Goal: Information Seeking & Learning: Learn about a topic

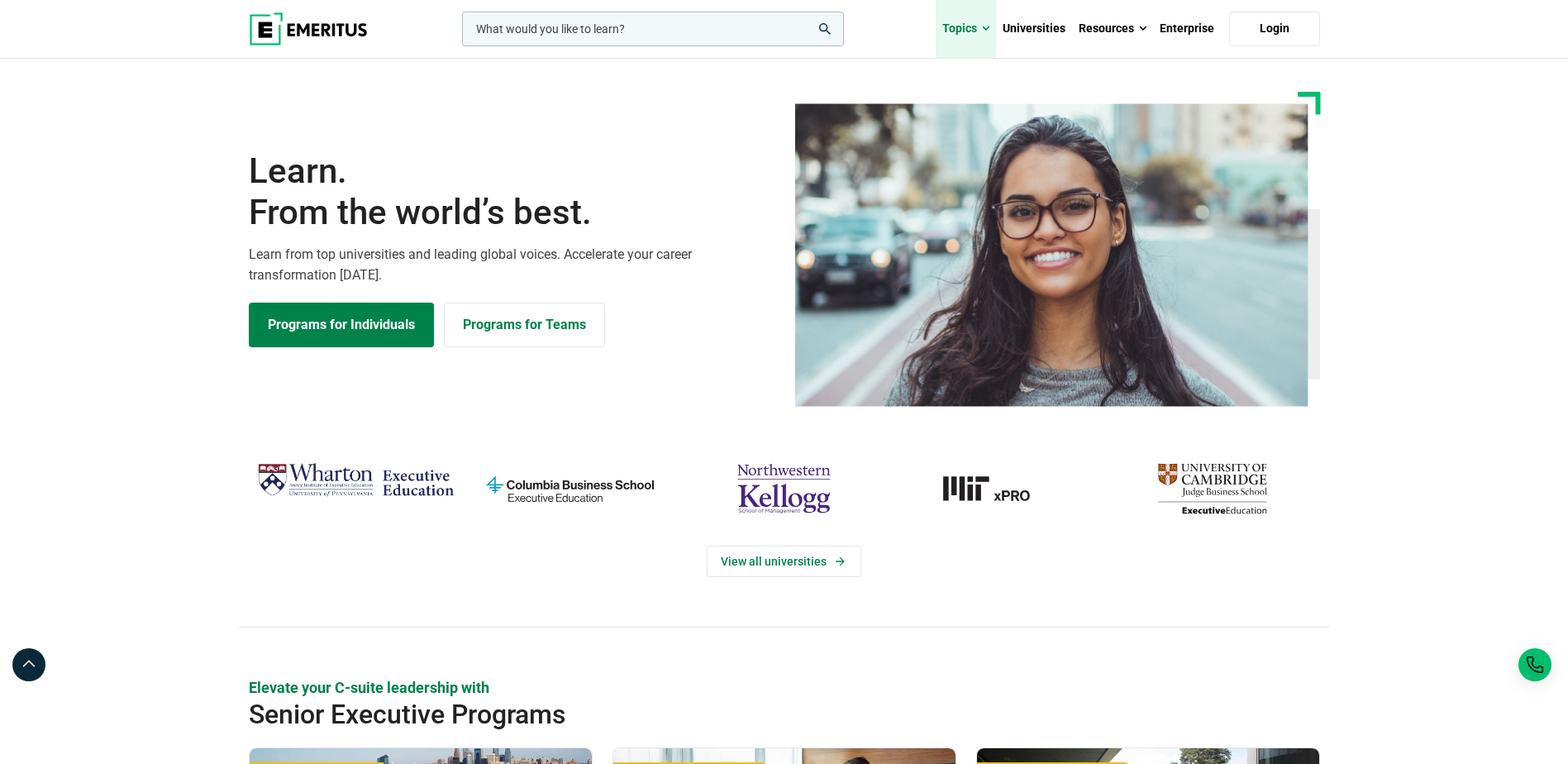
click at [968, 29] on link "Topics" at bounding box center [966, 29] width 61 height 58
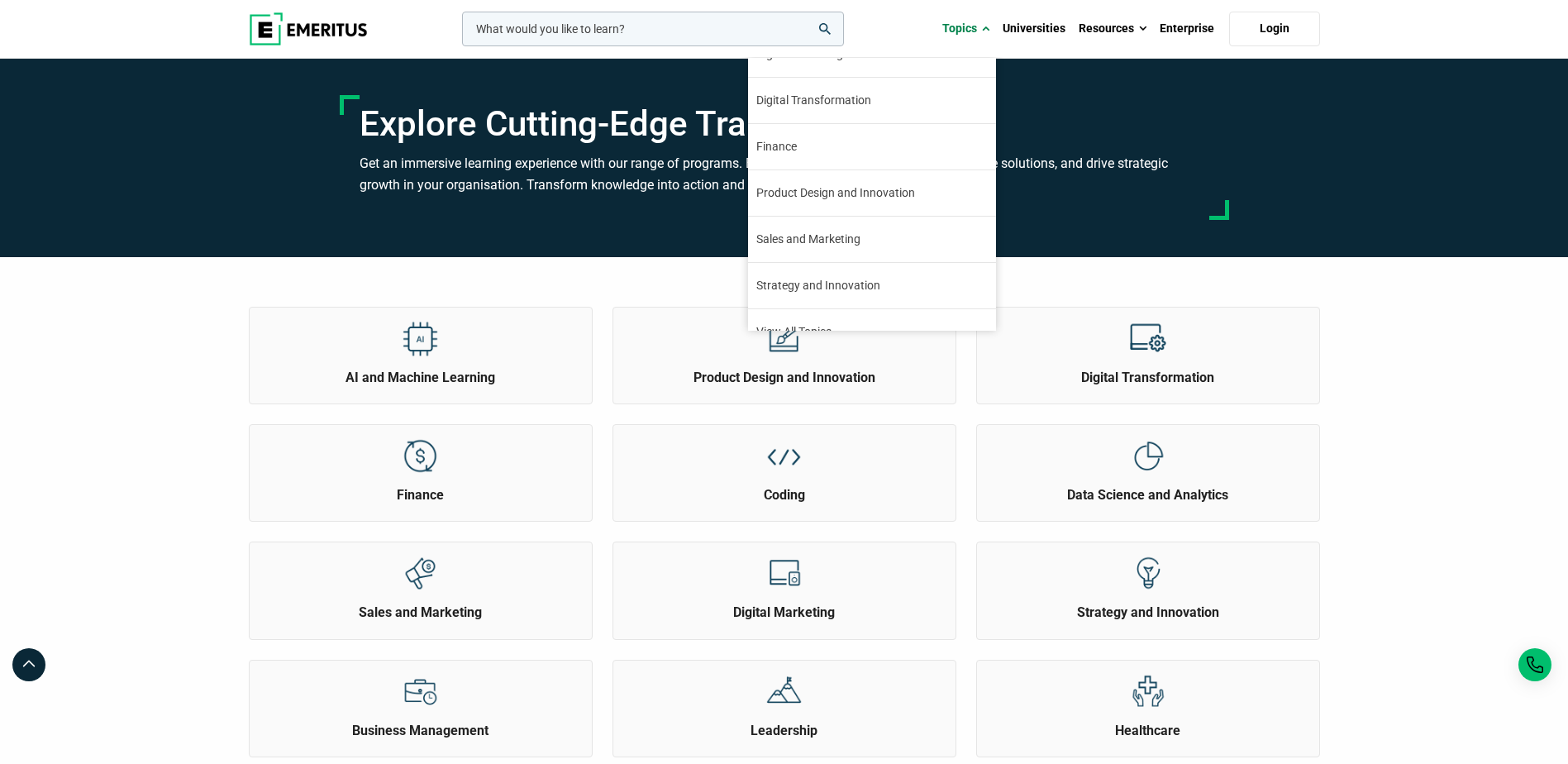
scroll to position [190, 0]
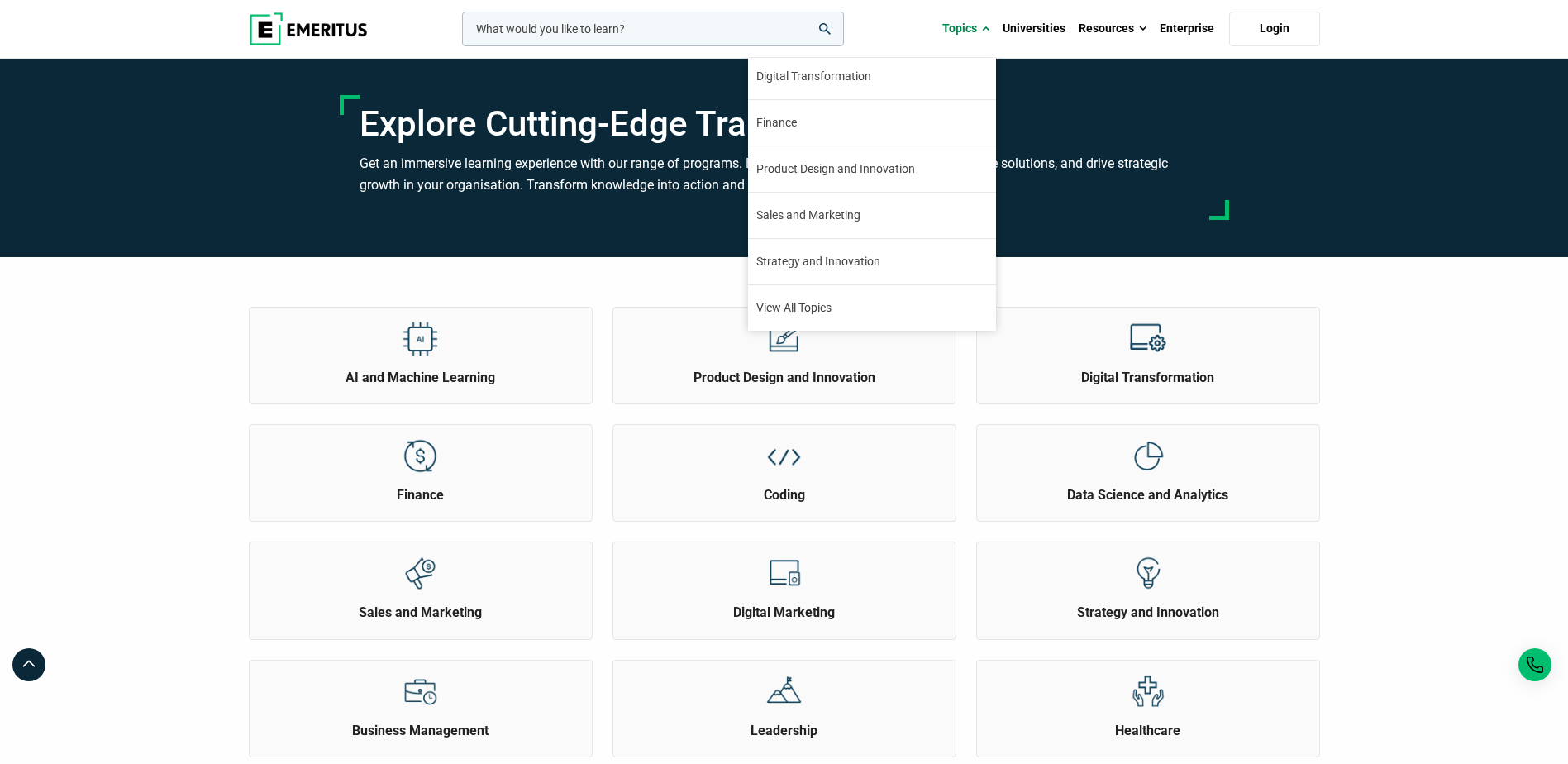
click at [887, 260] on link "Strategy and Innovation Innovation and strategy are key instruments in charting…" at bounding box center [872, 261] width 248 height 45
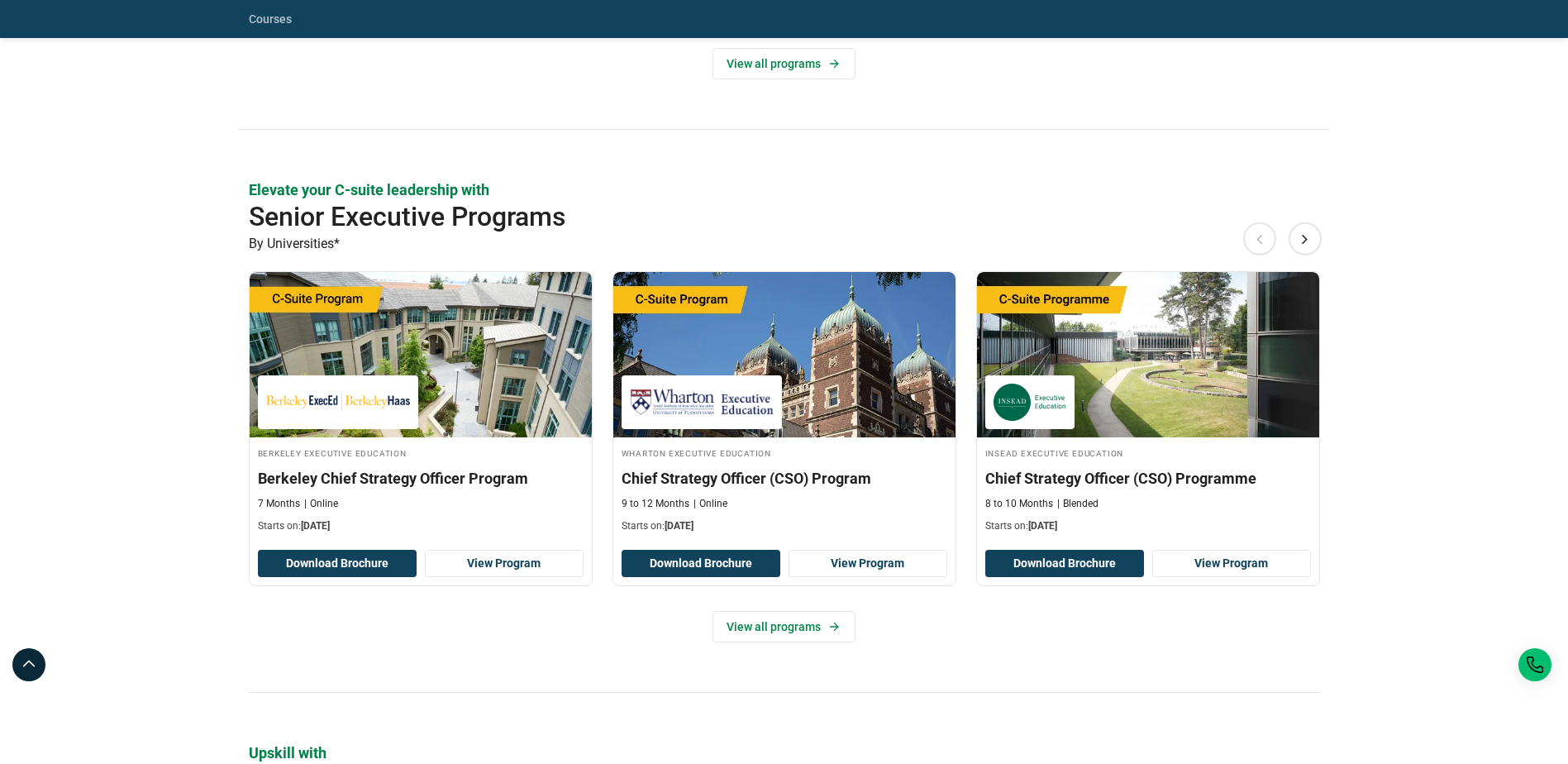
scroll to position [745, 0]
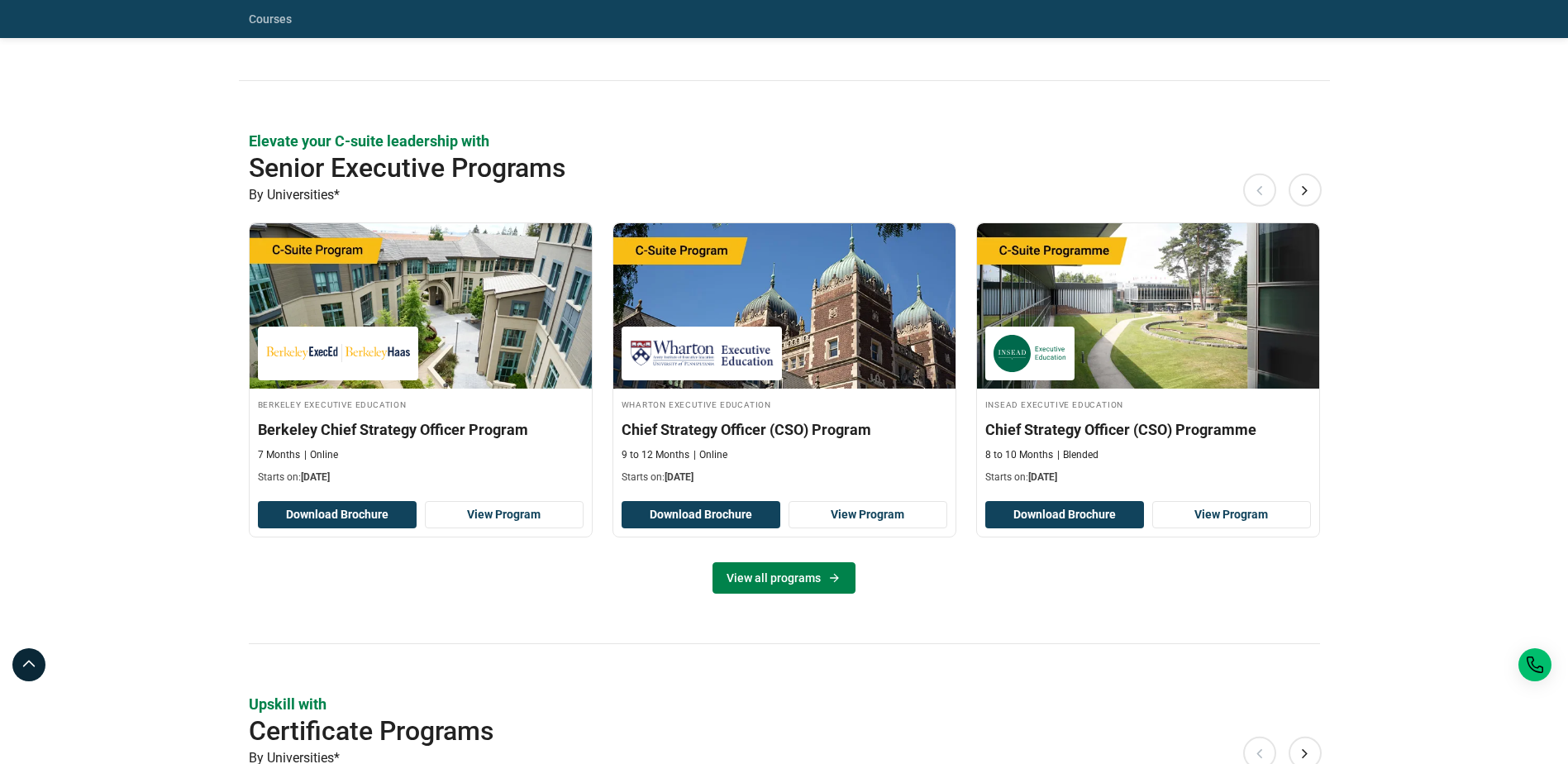
click at [743, 582] on link "View all programs" at bounding box center [783, 578] width 143 height 31
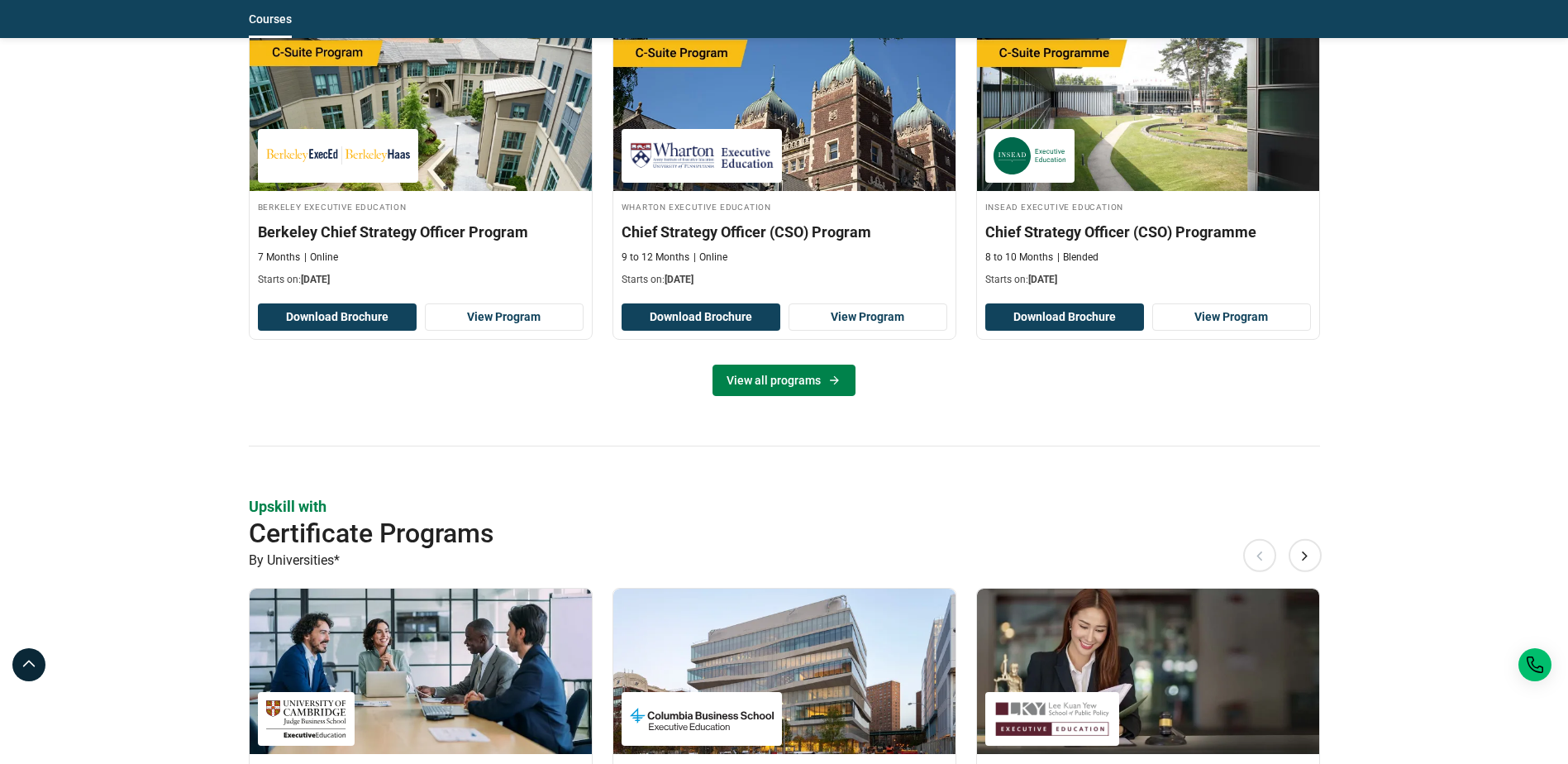
scroll to position [992, 0]
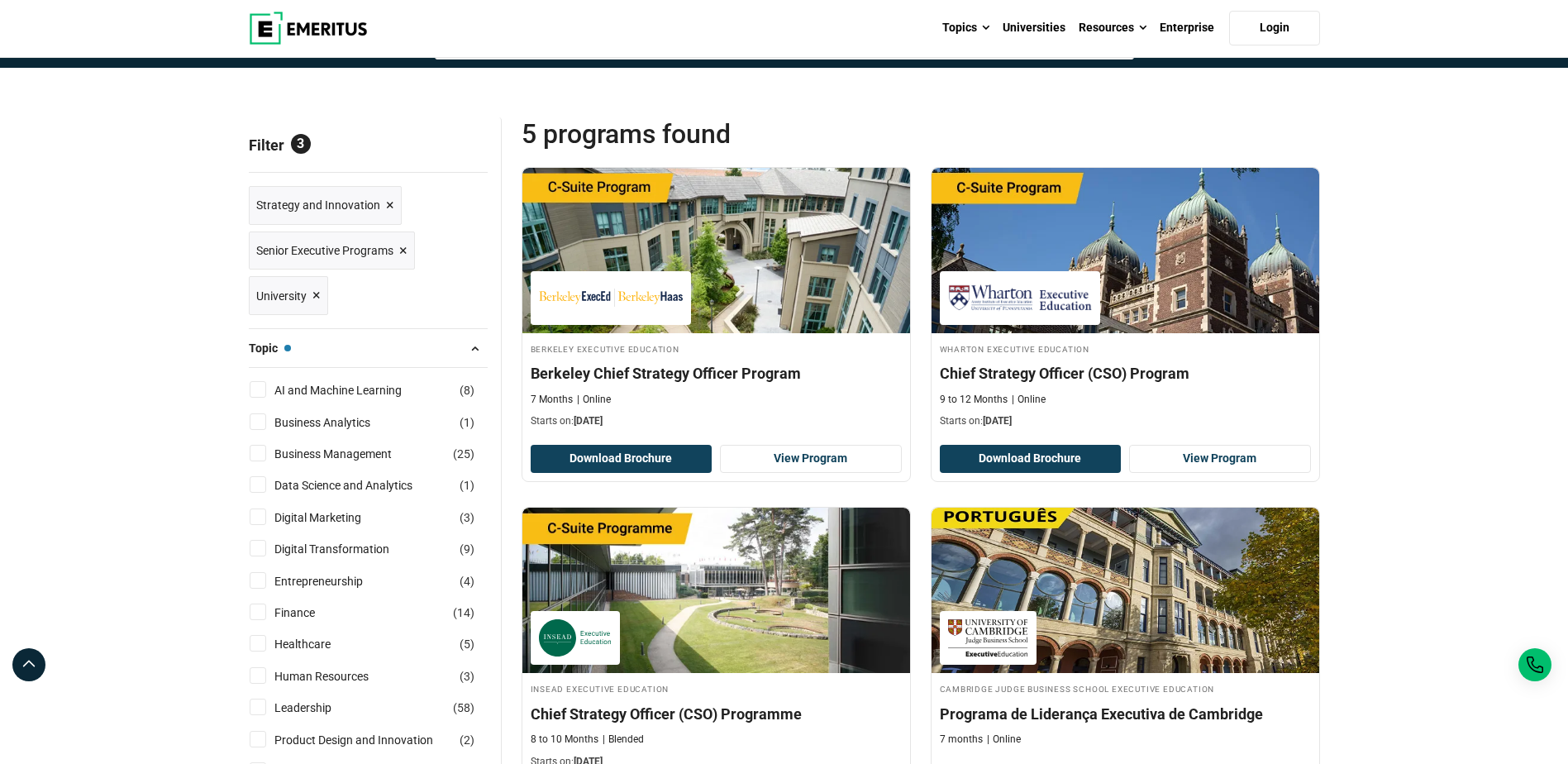
scroll to position [166, 0]
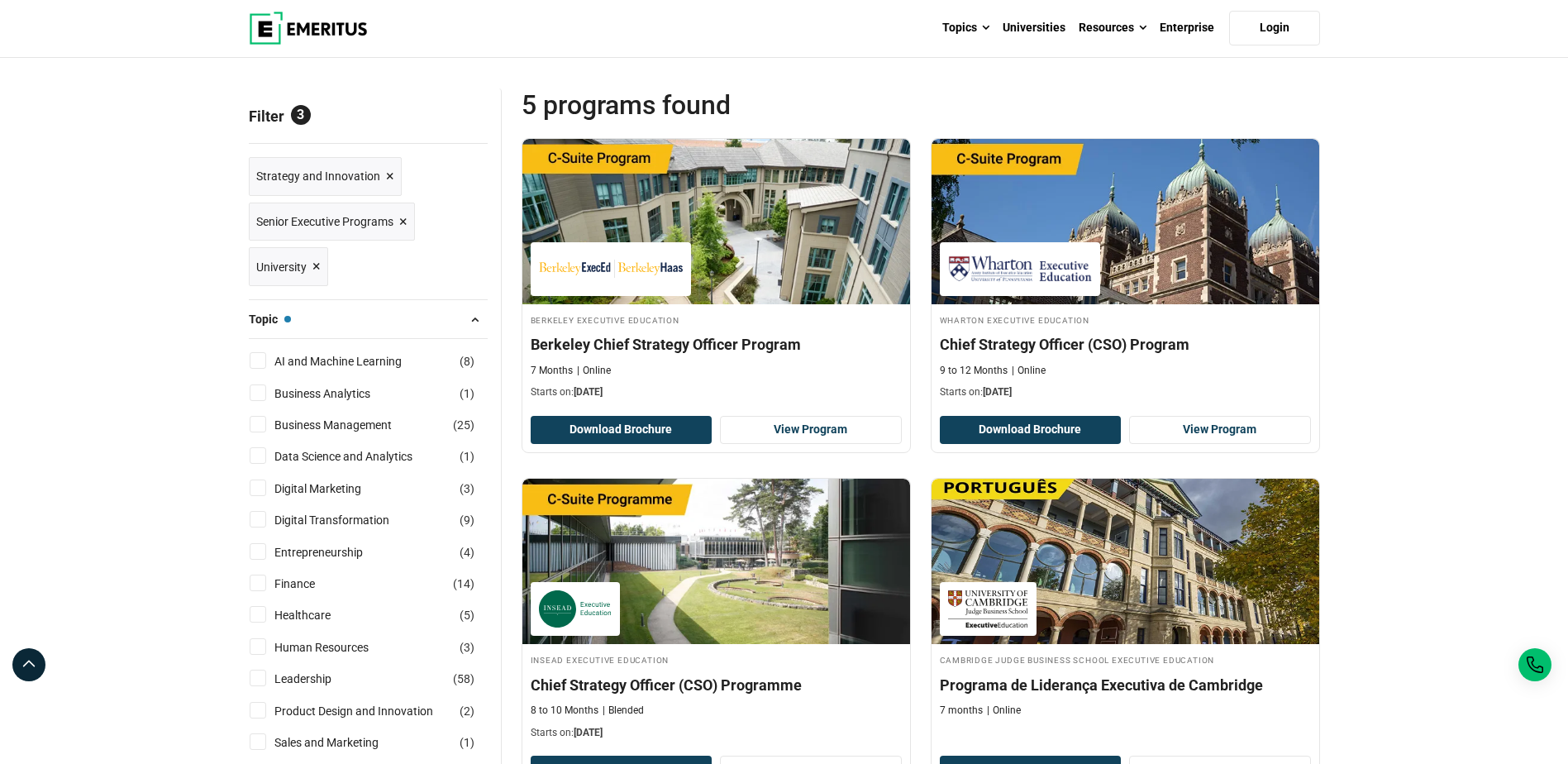
click at [265, 360] on input "AI and Machine Learning ( 8 )" at bounding box center [258, 361] width 17 height 17
checkbox input "true"
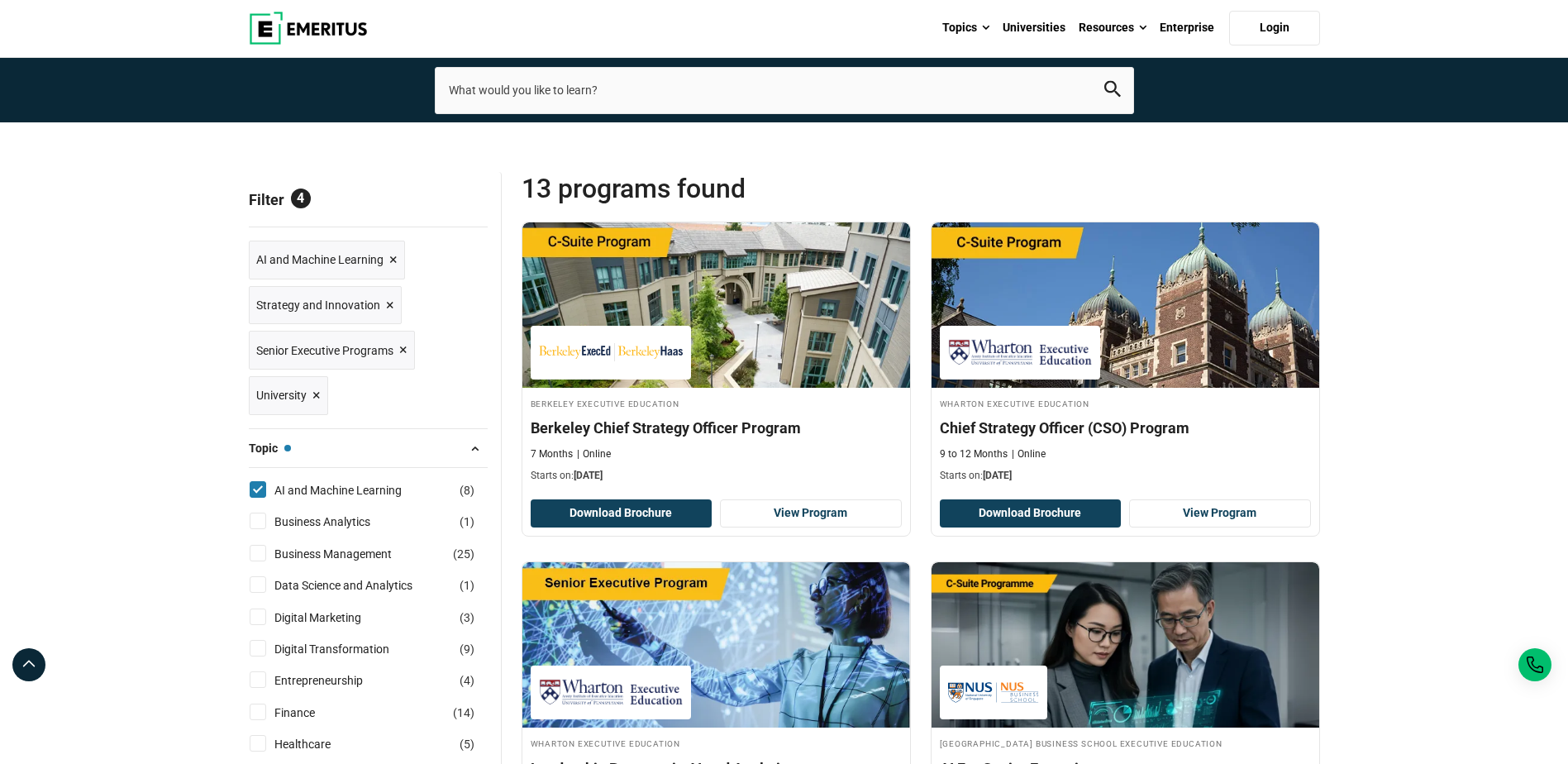
scroll to position [83, 0]
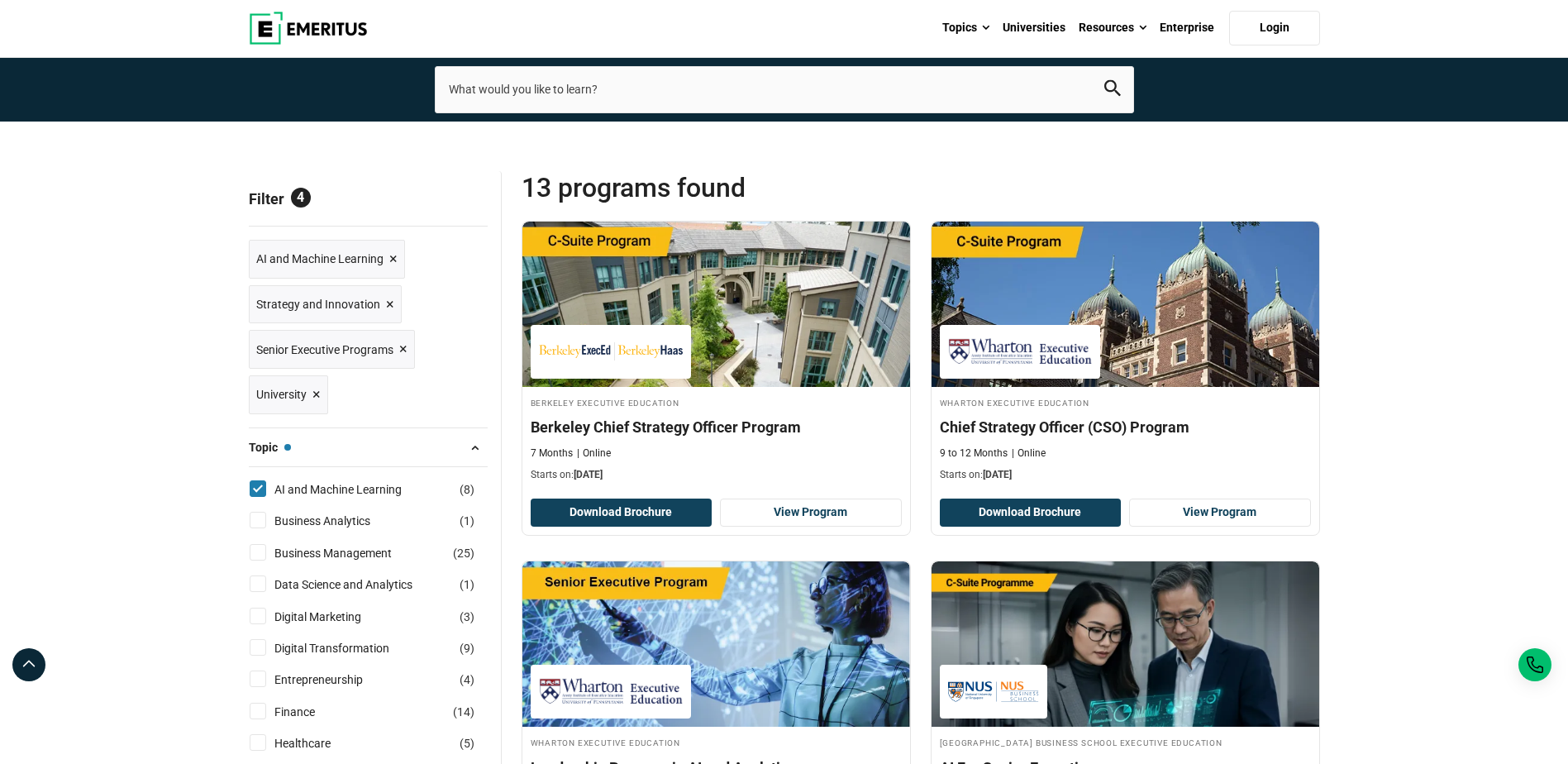
click at [262, 581] on input "Data Science and Analytics ( 1 )" at bounding box center [258, 584] width 17 height 17
checkbox input "true"
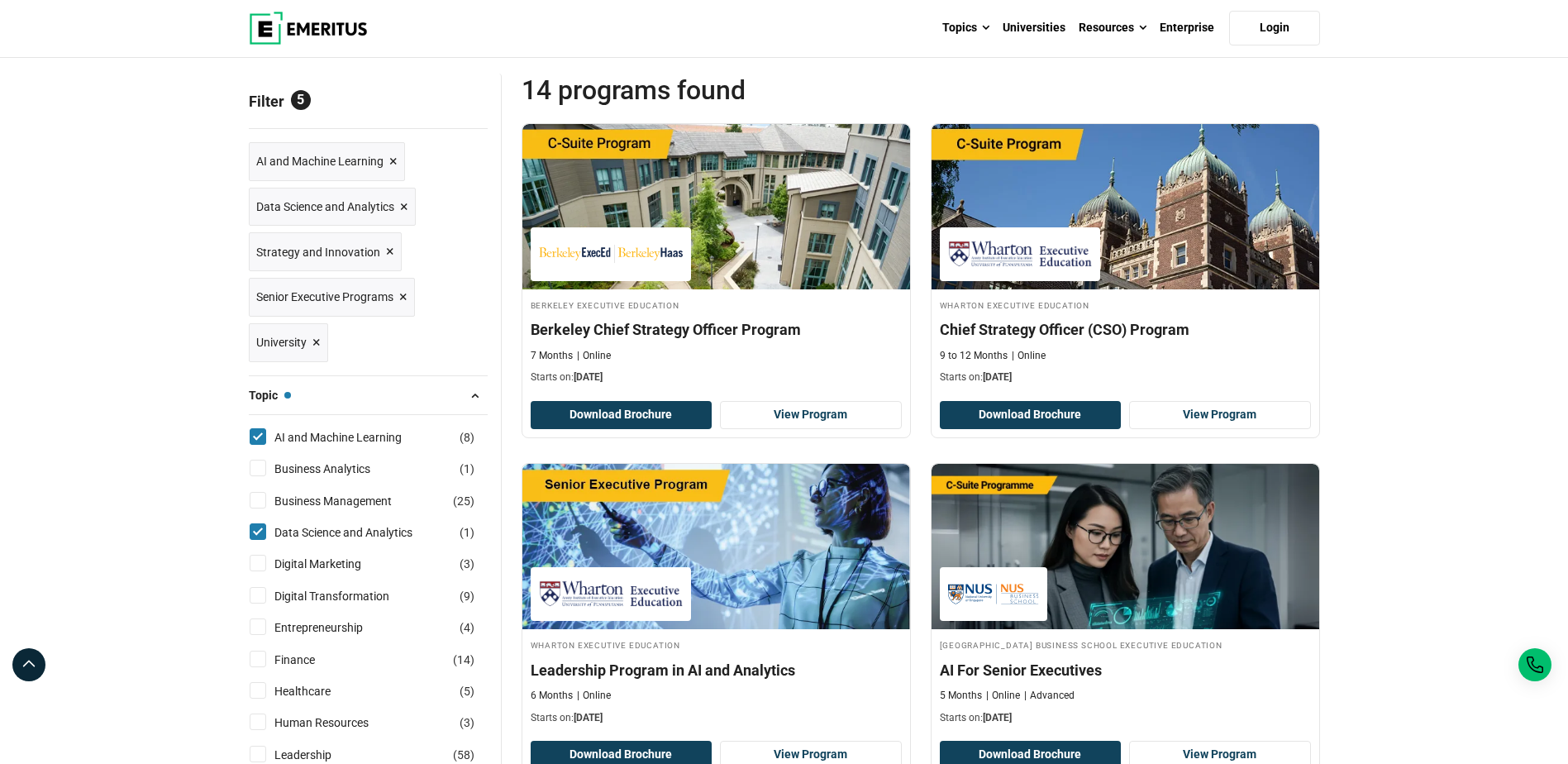
scroll to position [249, 0]
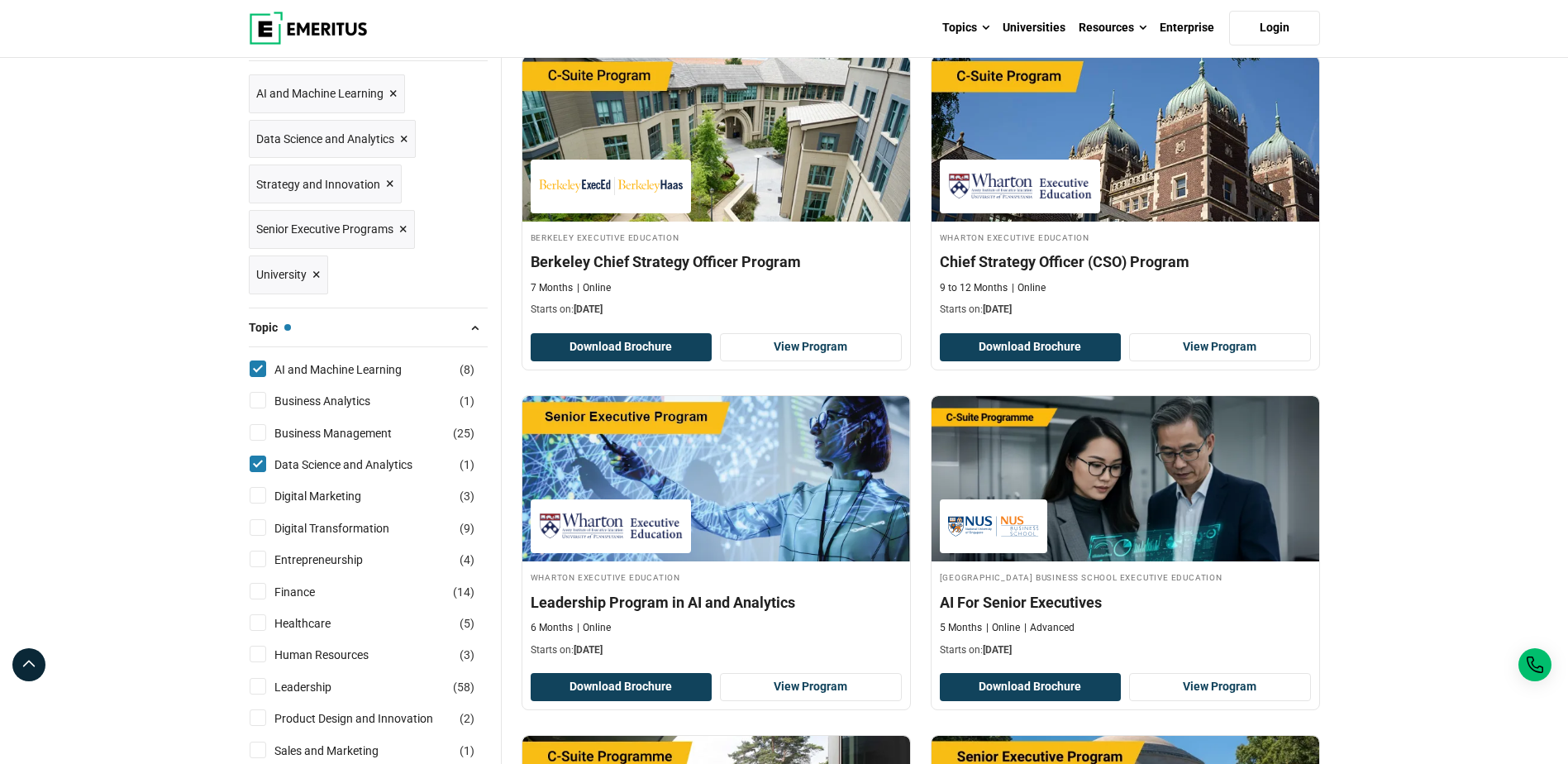
click at [261, 529] on input "Digital Transformation ( 9 )" at bounding box center [258, 527] width 17 height 17
checkbox input "true"
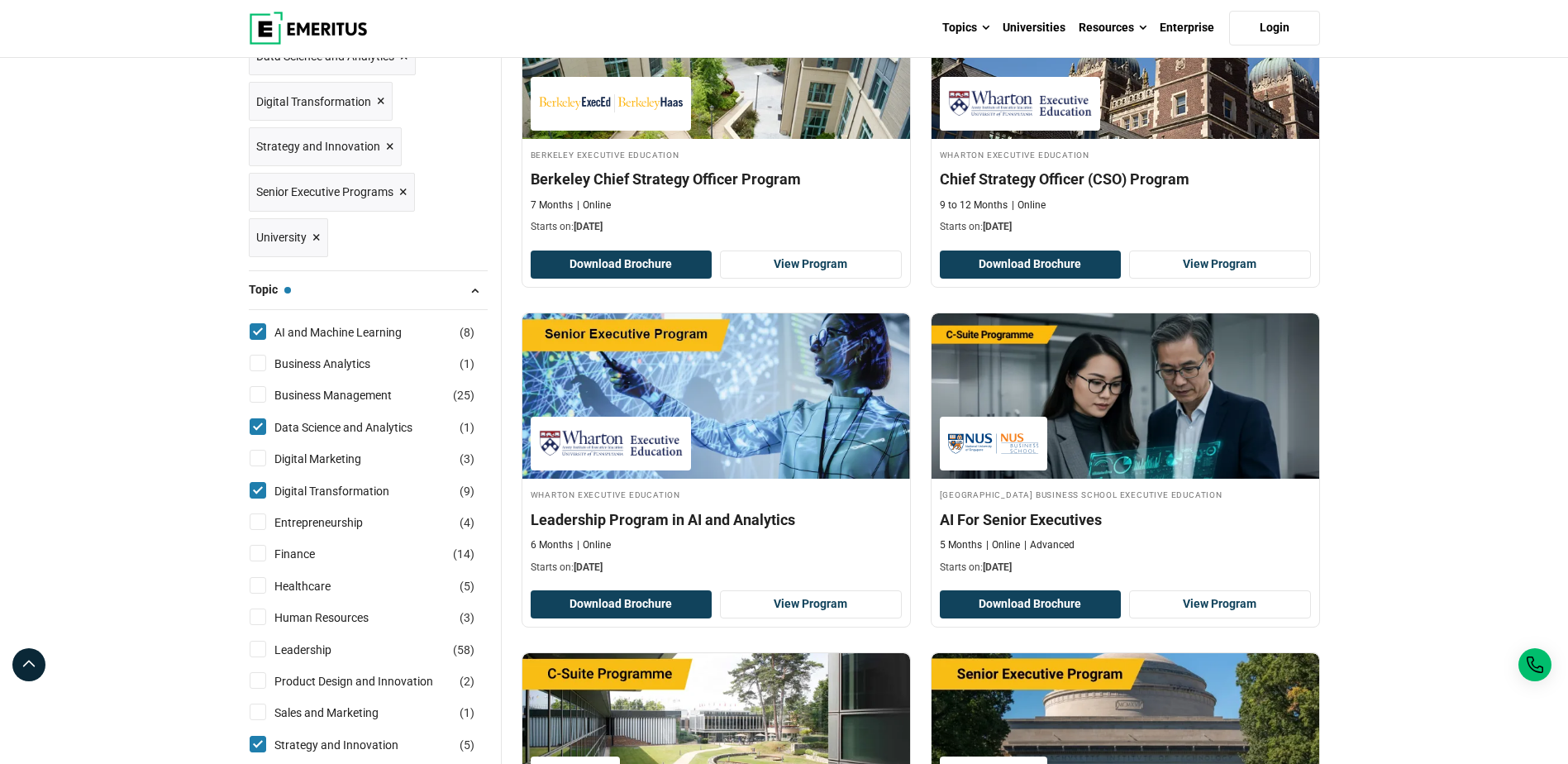
click at [263, 589] on input "Healthcare ( 5 )" at bounding box center [258, 585] width 17 height 17
checkbox input "true"
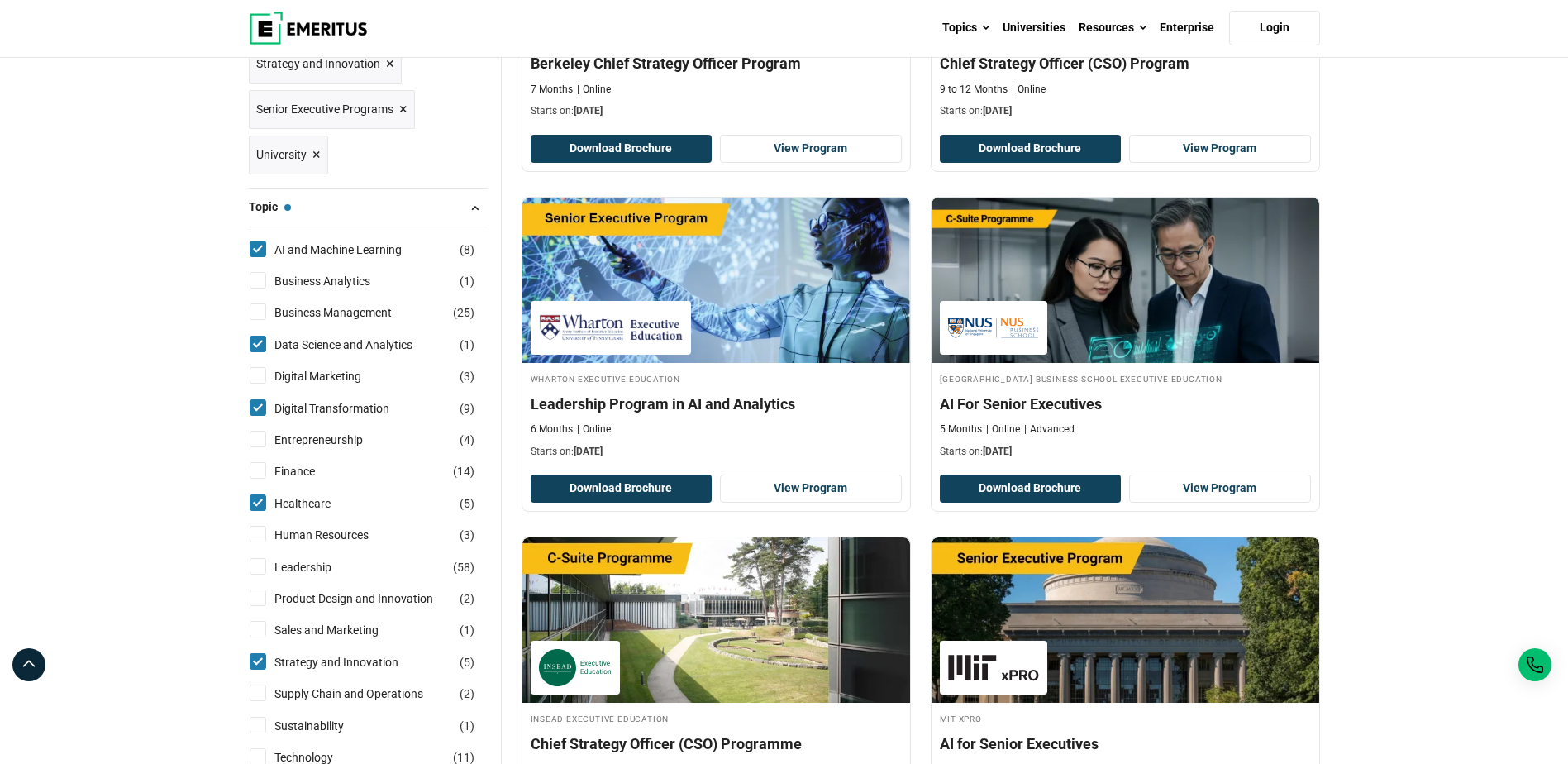
scroll to position [496, 0]
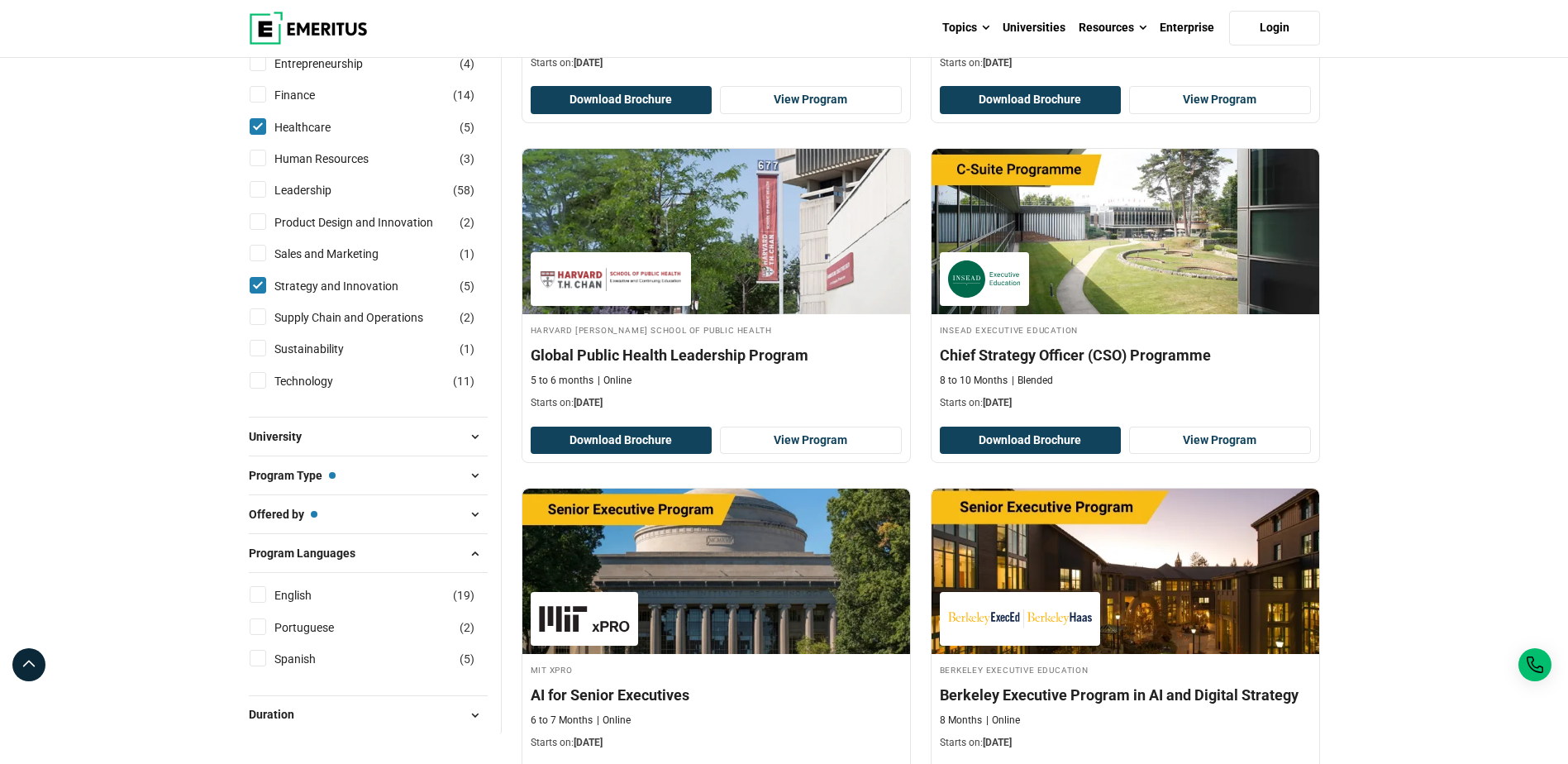
scroll to position [827, 0]
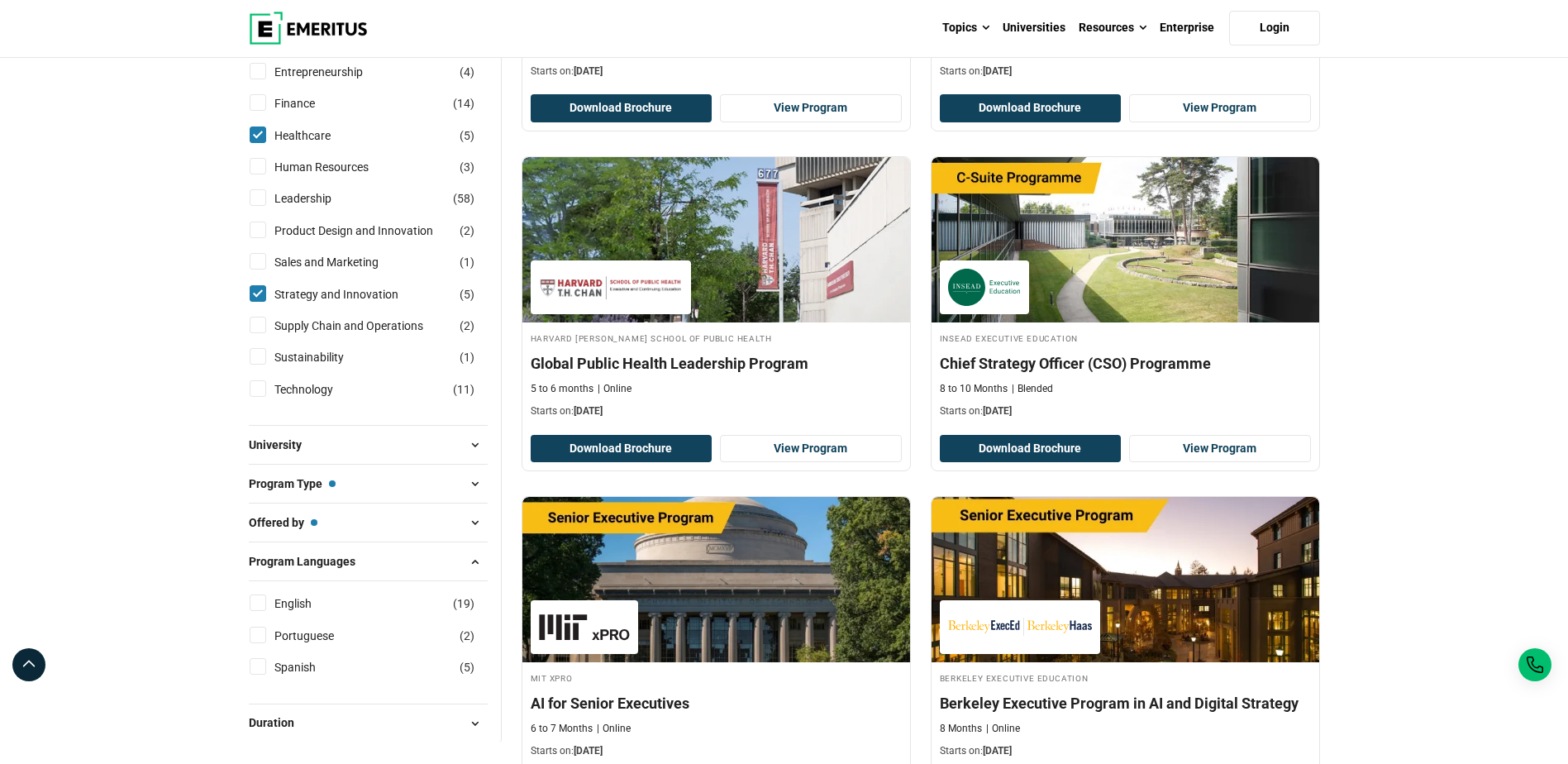
click at [259, 387] on input "Technology ( 11 )" at bounding box center [258, 388] width 17 height 17
checkbox input "true"
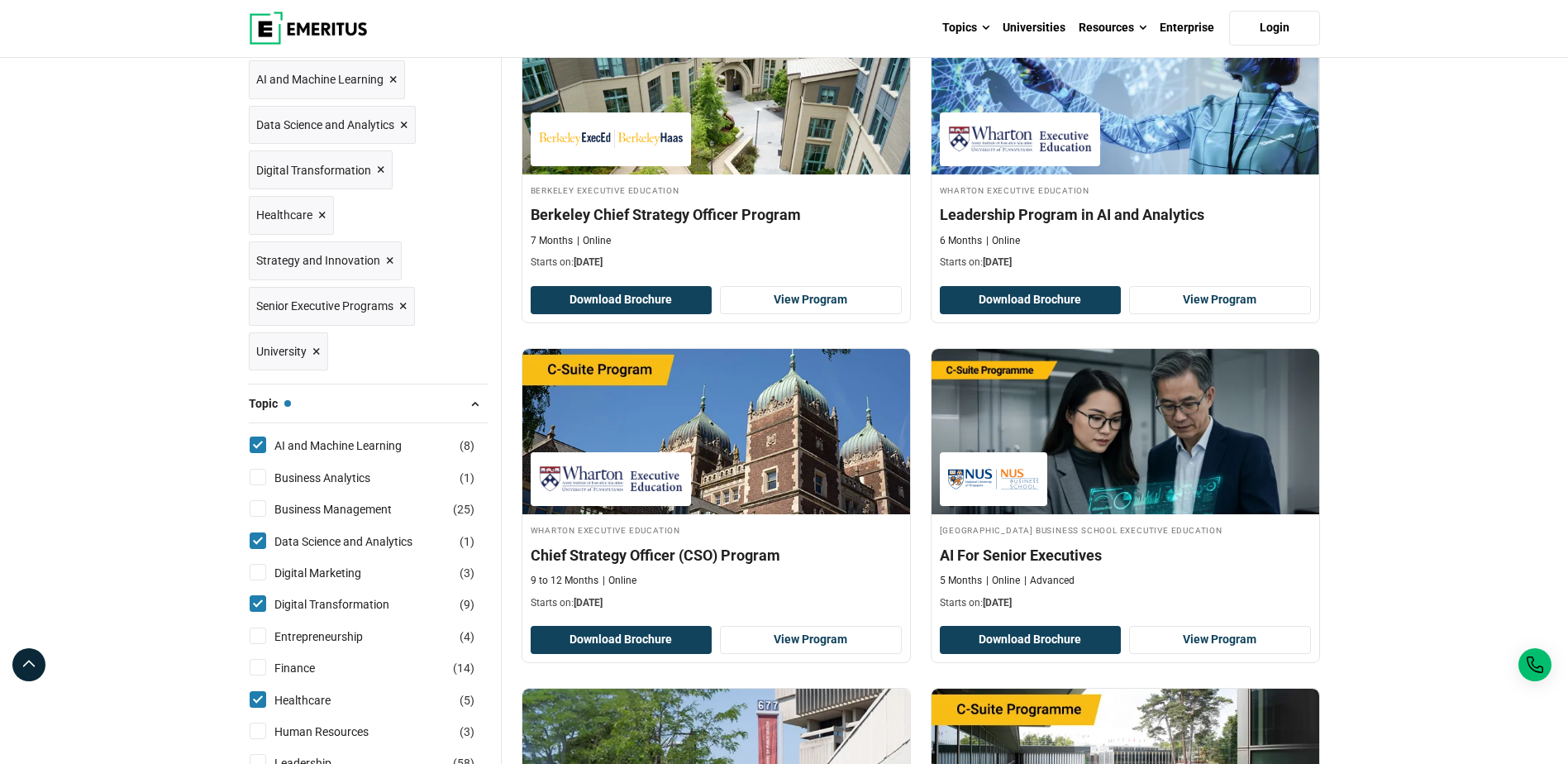
scroll to position [166, 0]
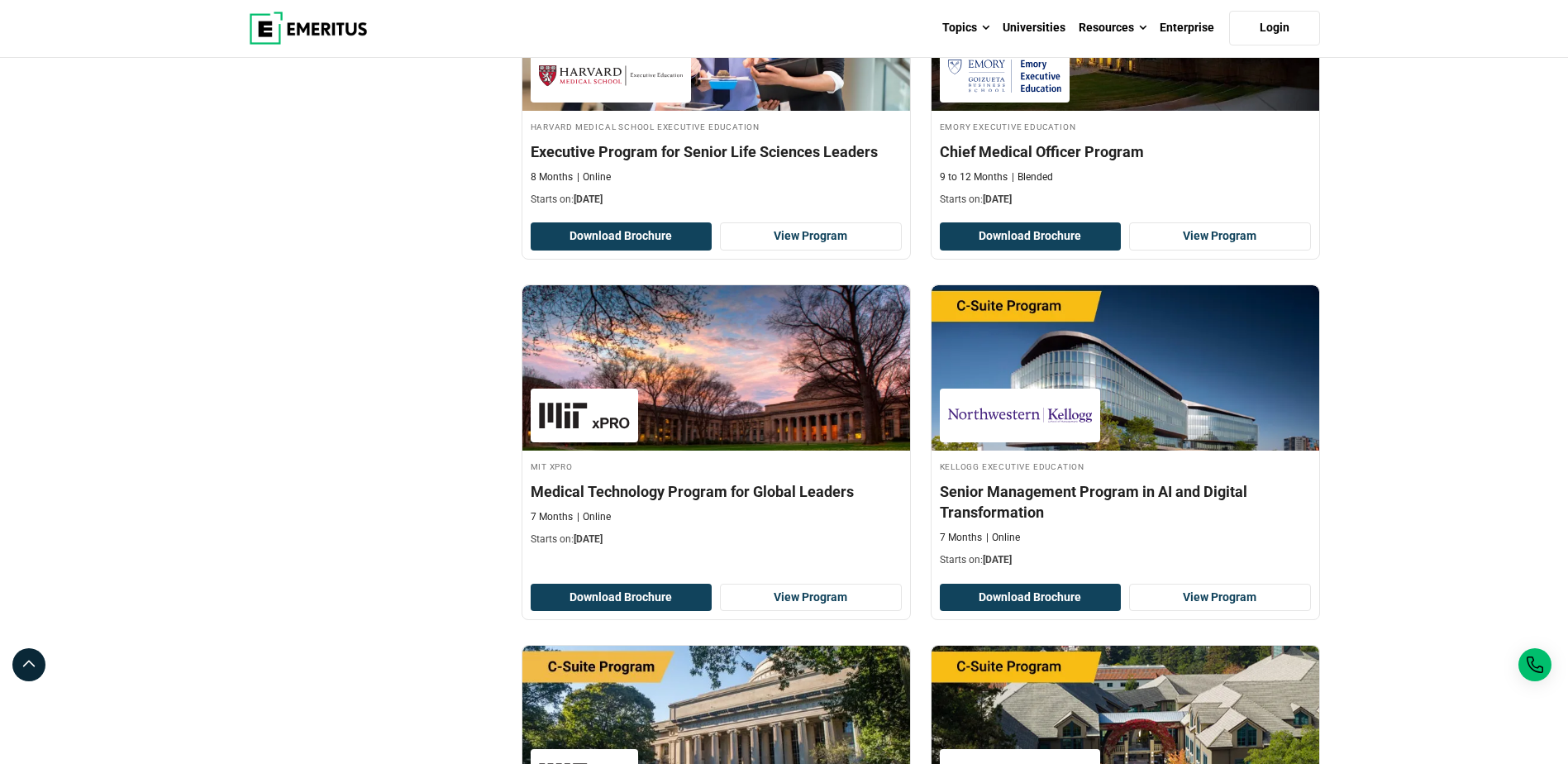
scroll to position [2150, 0]
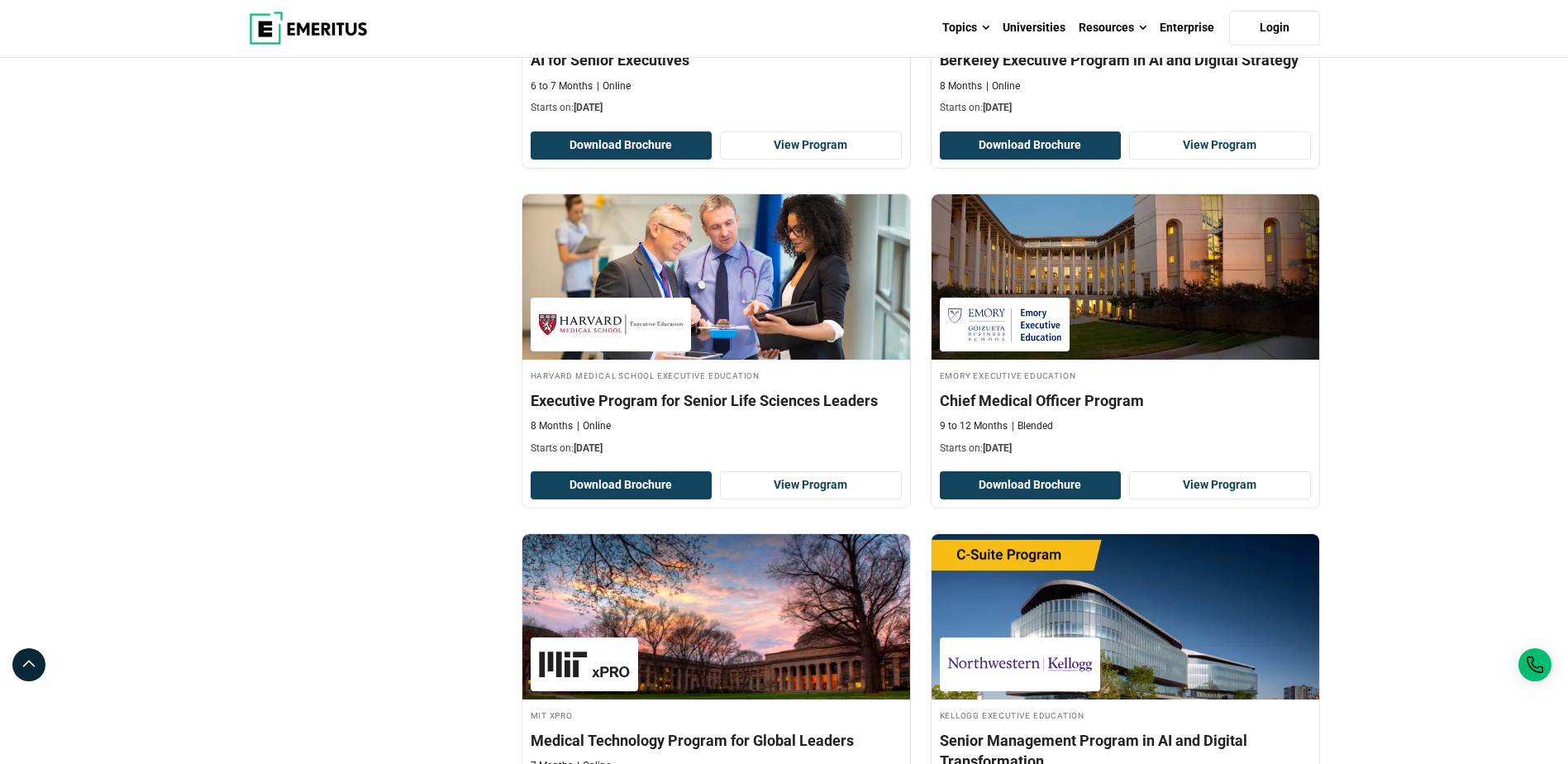
click at [335, 48] on div "Topics AI and Machine Learning By 2023, 40 percent of infrastructure and operat…" at bounding box center [785, 28] width 1091 height 58
click at [334, 0] on div "Topics AI and Machine Learning By 2023, 40 percent of infrastructure and operat…" at bounding box center [785, 28] width 1091 height 58
click at [329, 14] on img at bounding box center [307, 29] width 119 height 33
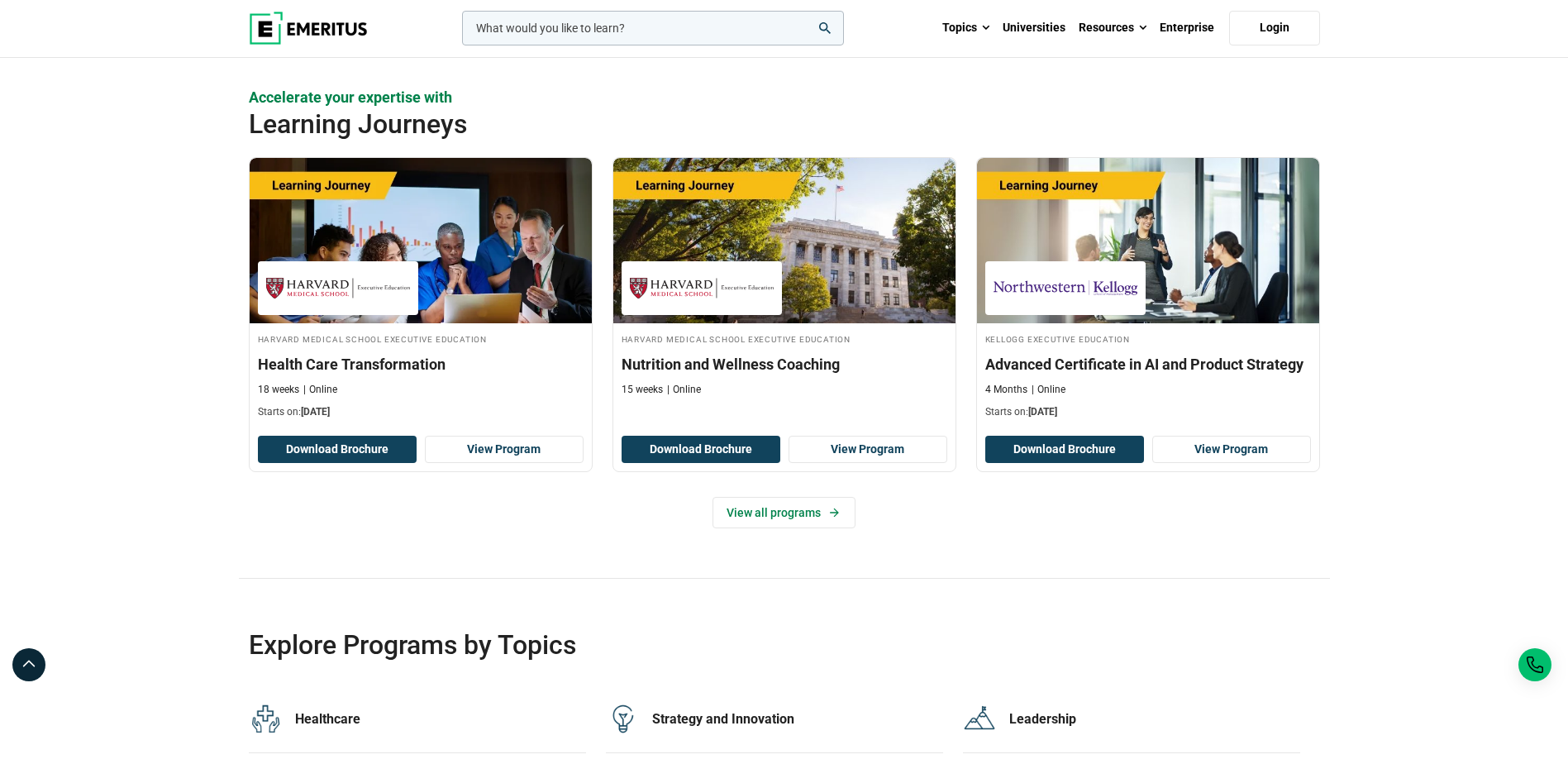
scroll to position [2811, 0]
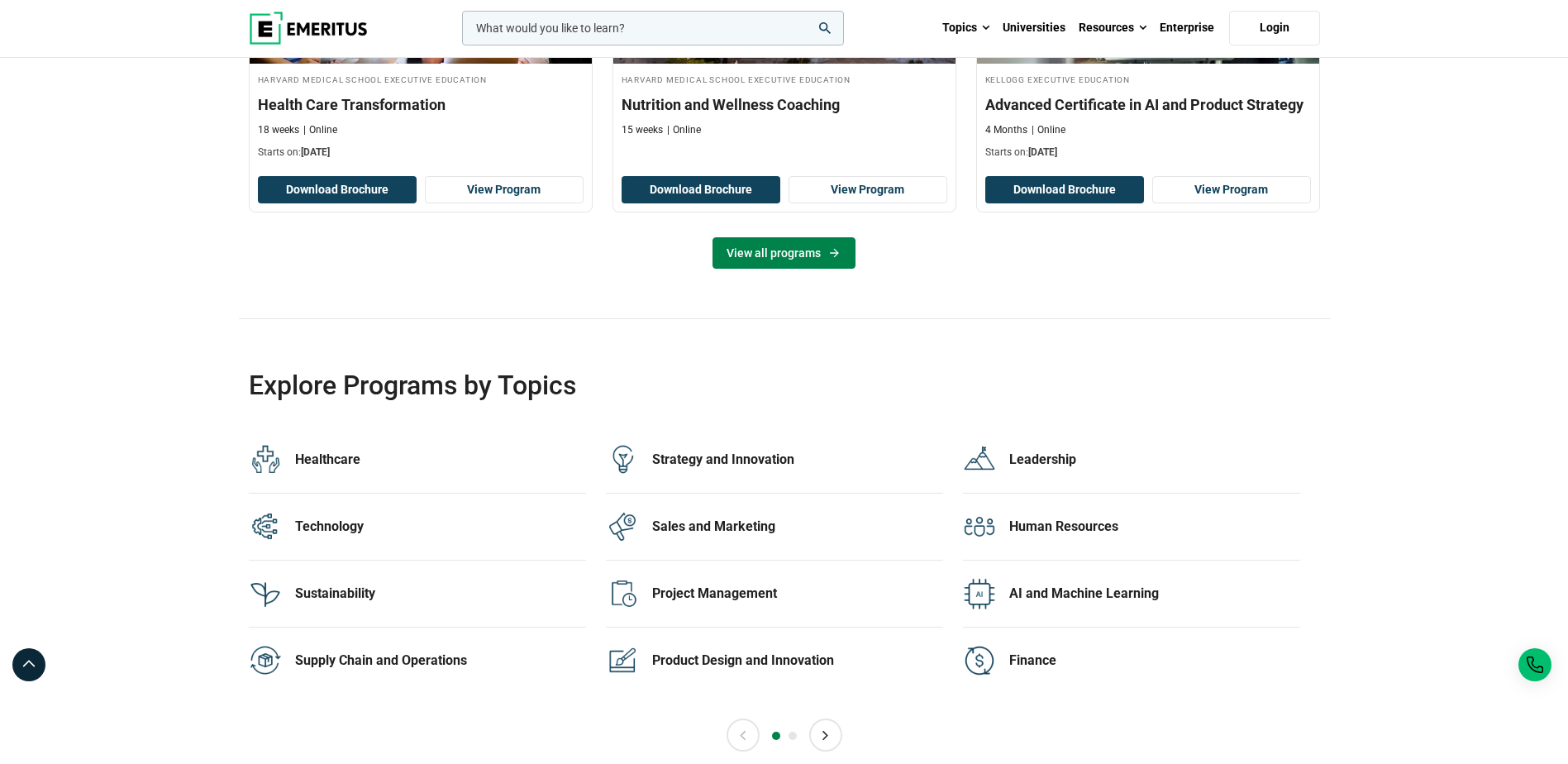
click at [772, 247] on link "View all programs" at bounding box center [783, 253] width 143 height 31
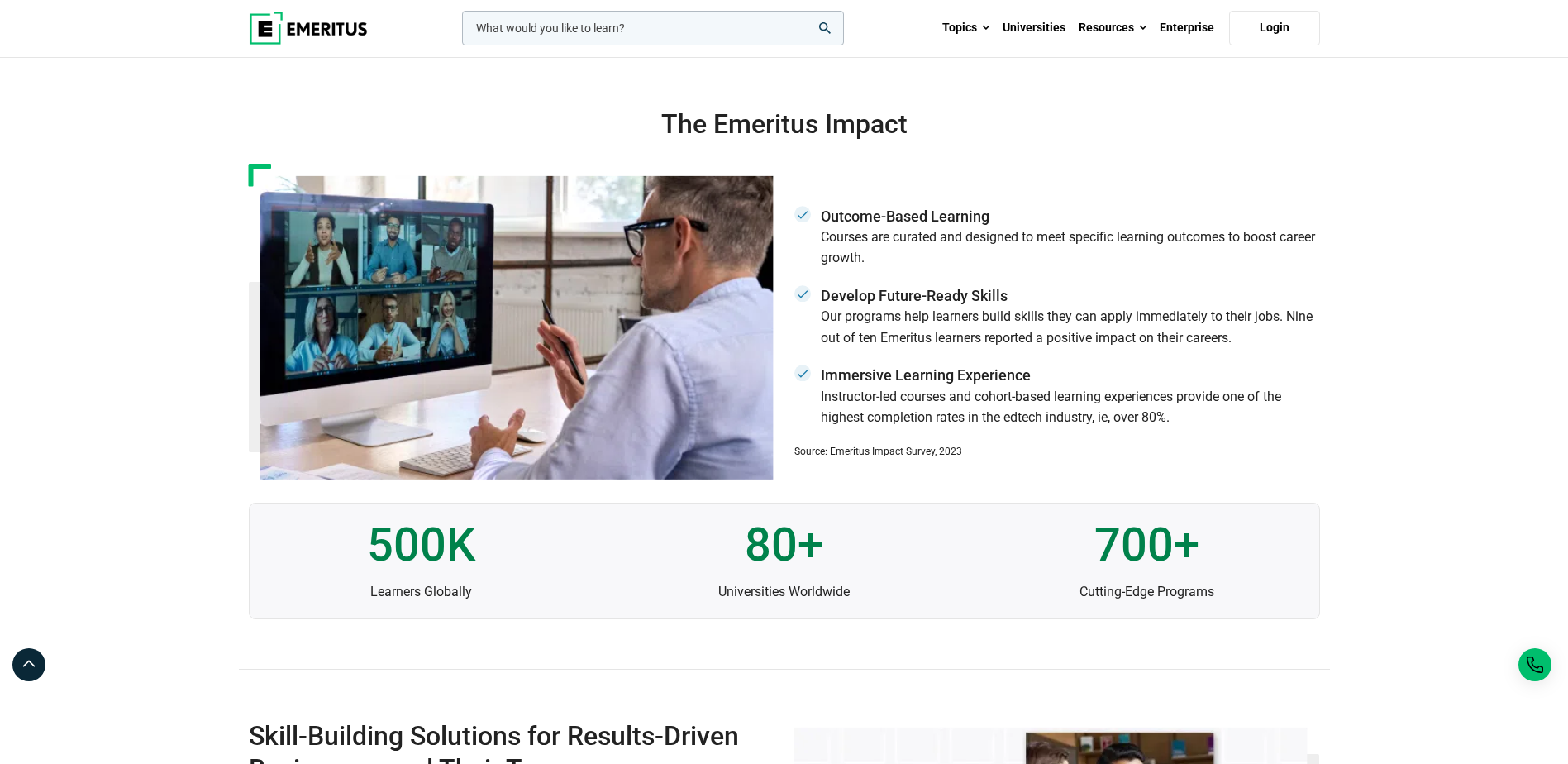
scroll to position [3972, 0]
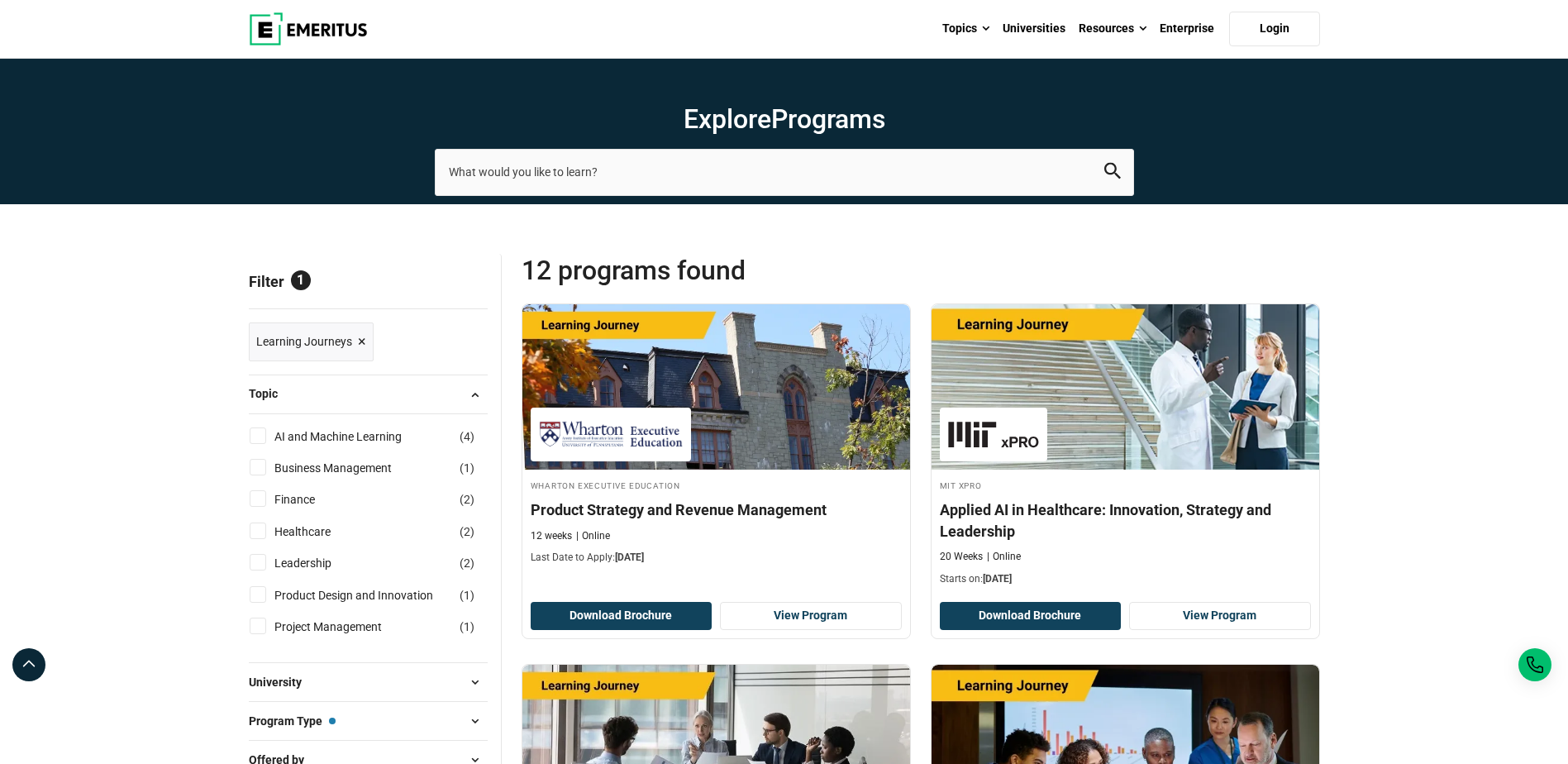
click at [330, 29] on img at bounding box center [307, 29] width 119 height 33
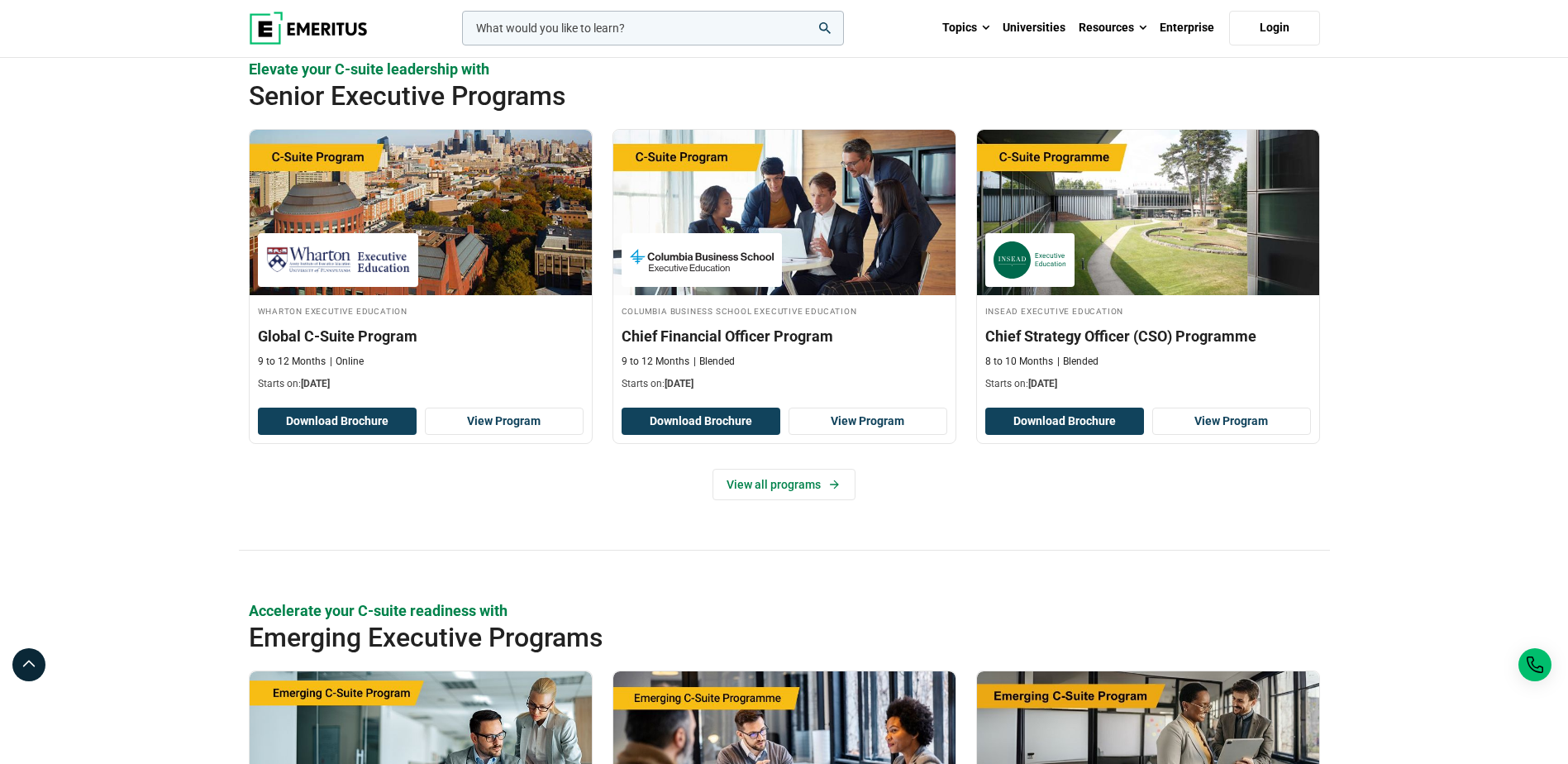
scroll to position [579, 0]
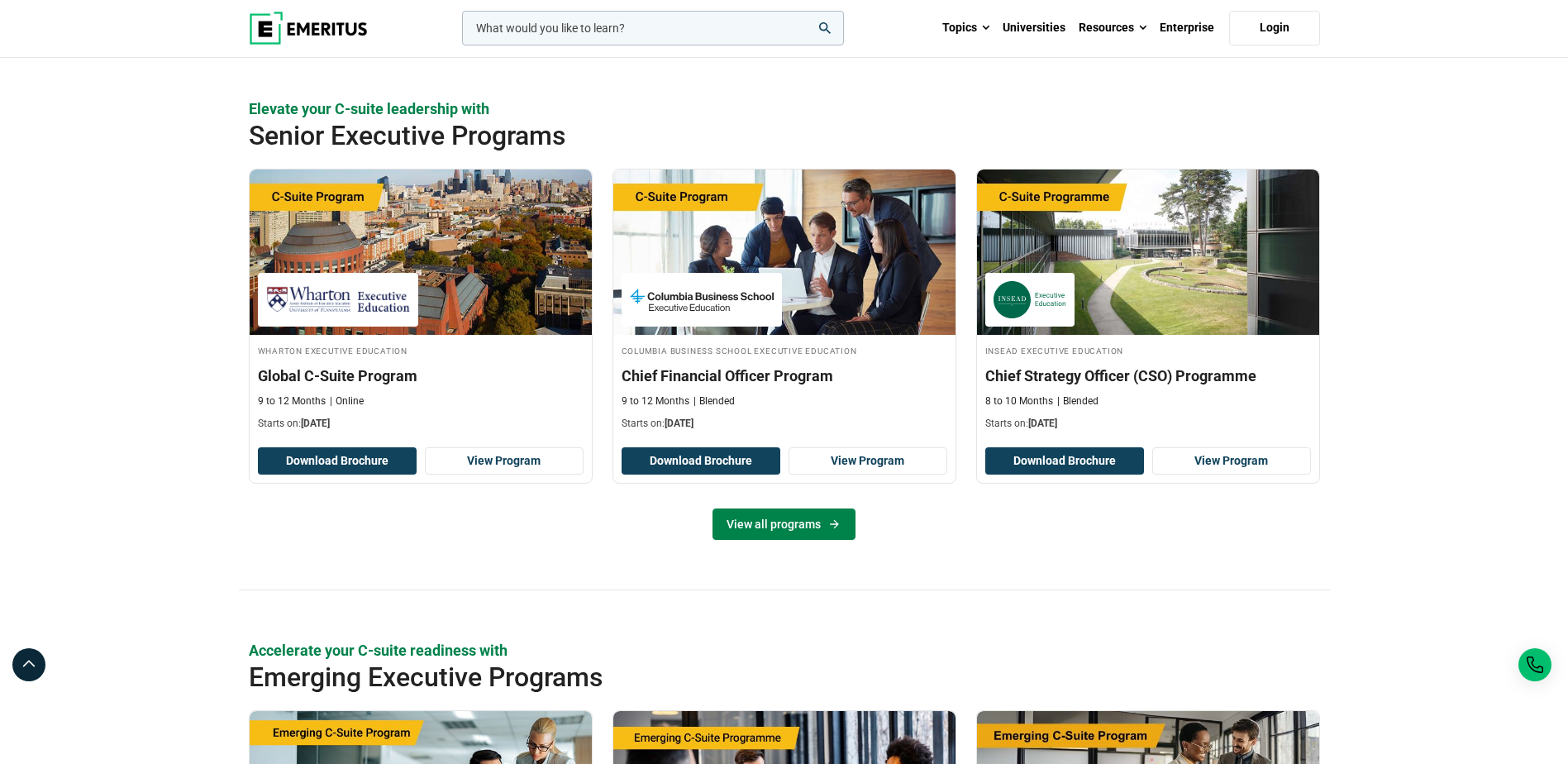
click at [809, 539] on link "View all programs" at bounding box center [783, 524] width 143 height 31
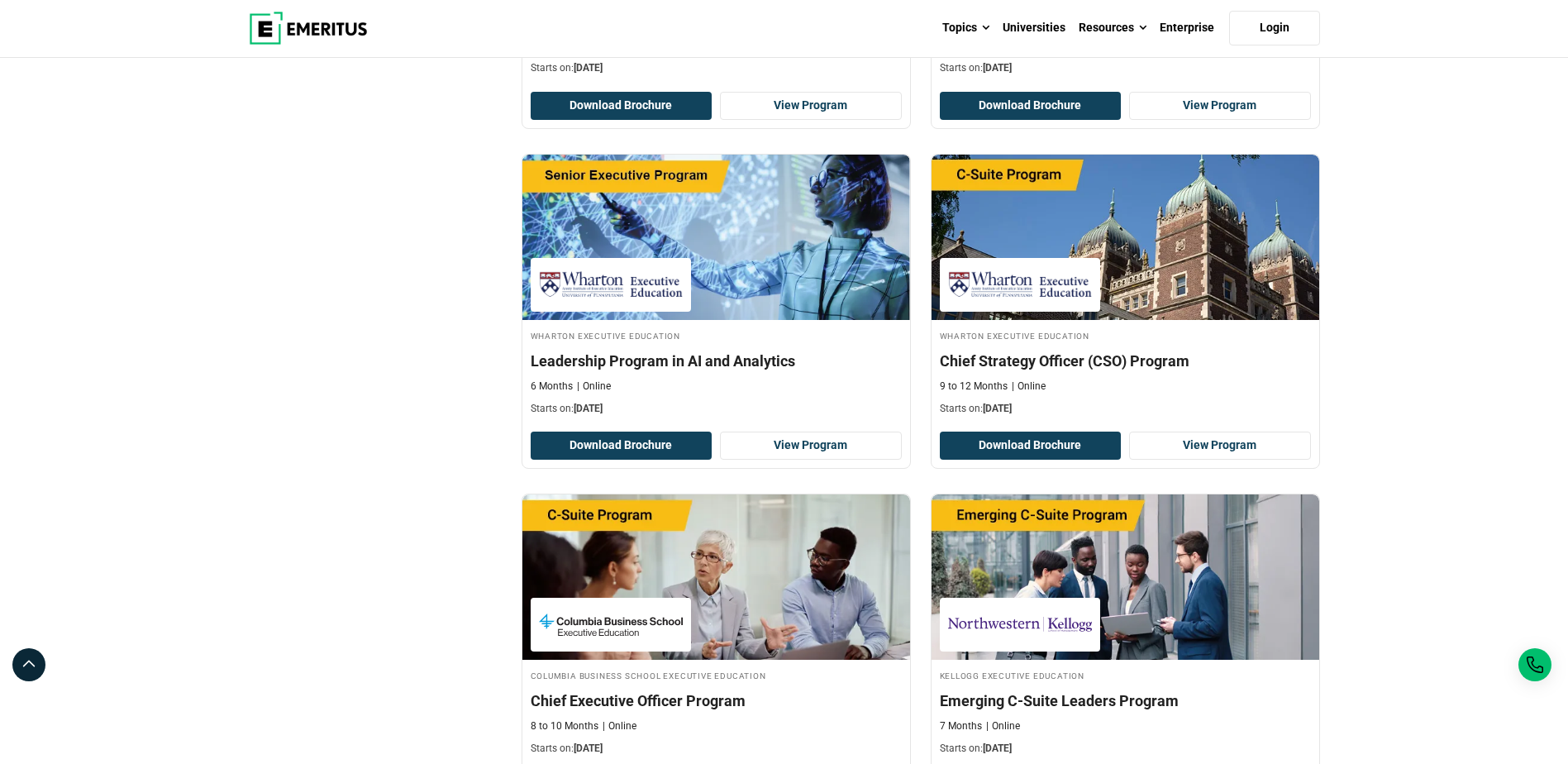
scroll to position [2150, 0]
